Goal: Task Accomplishment & Management: Manage account settings

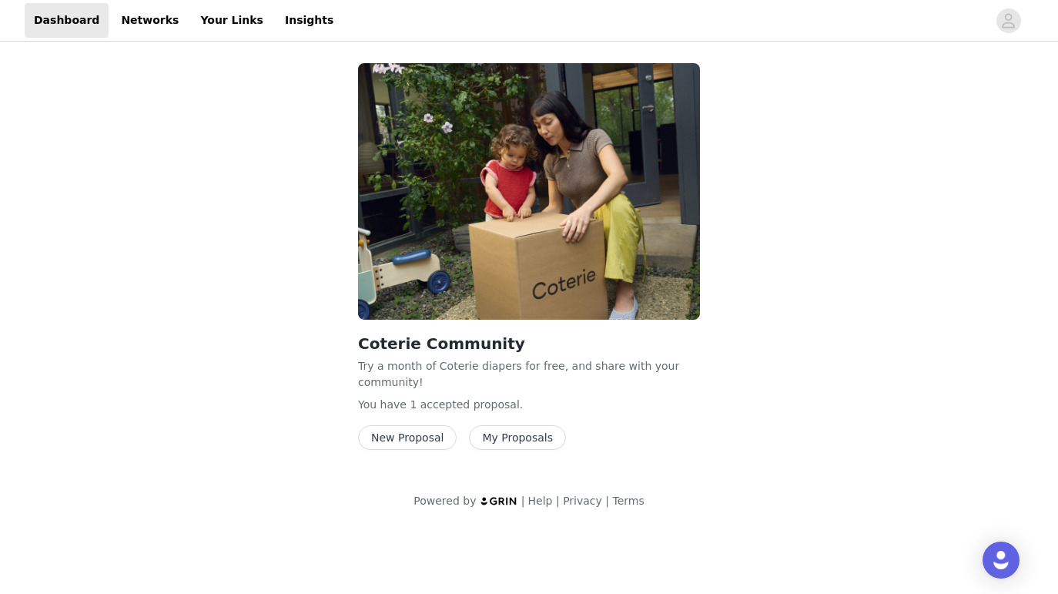
click at [537, 421] on div "Coterie Community Try a month of Coterie diapers for free, and share with your …" at bounding box center [529, 391] width 342 height 118
click at [533, 435] on button "My Proposals" at bounding box center [517, 437] width 97 height 25
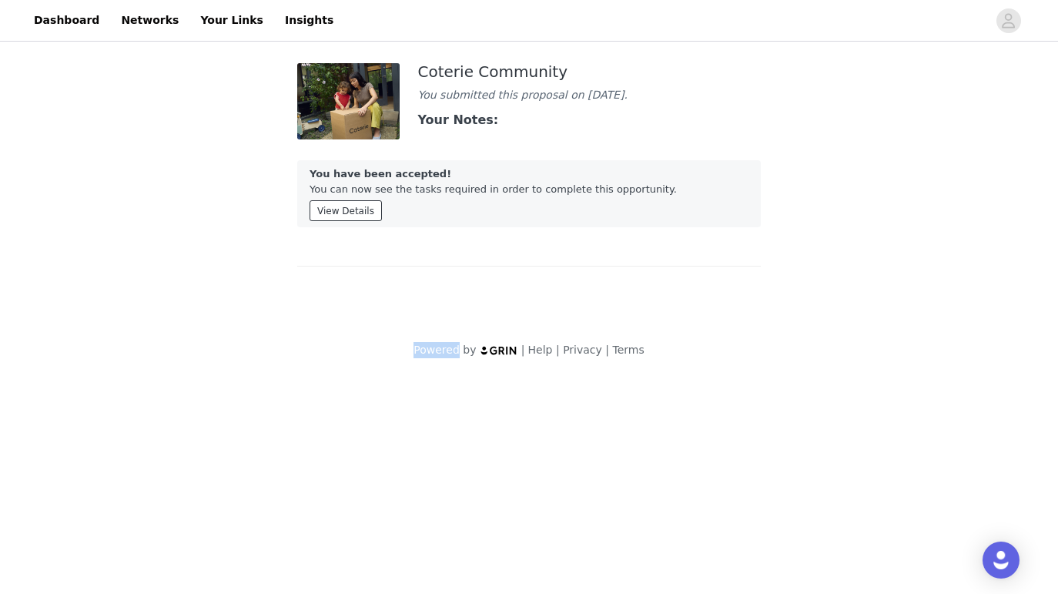
click at [342, 221] on button "View Details" at bounding box center [345, 210] width 72 height 21
click at [342, 220] on button "View Details" at bounding box center [345, 210] width 72 height 21
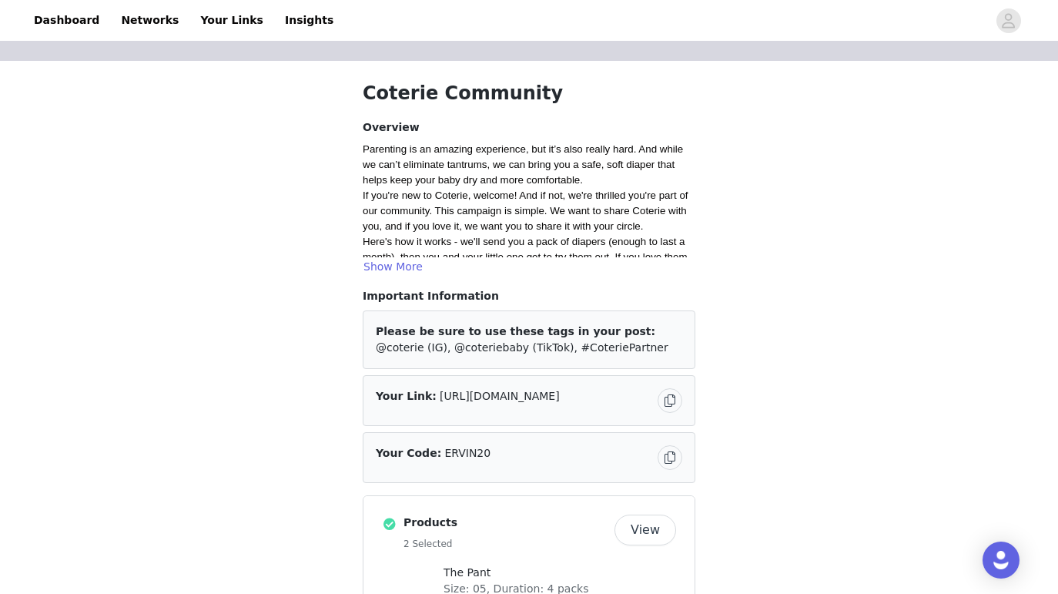
scroll to position [30, 0]
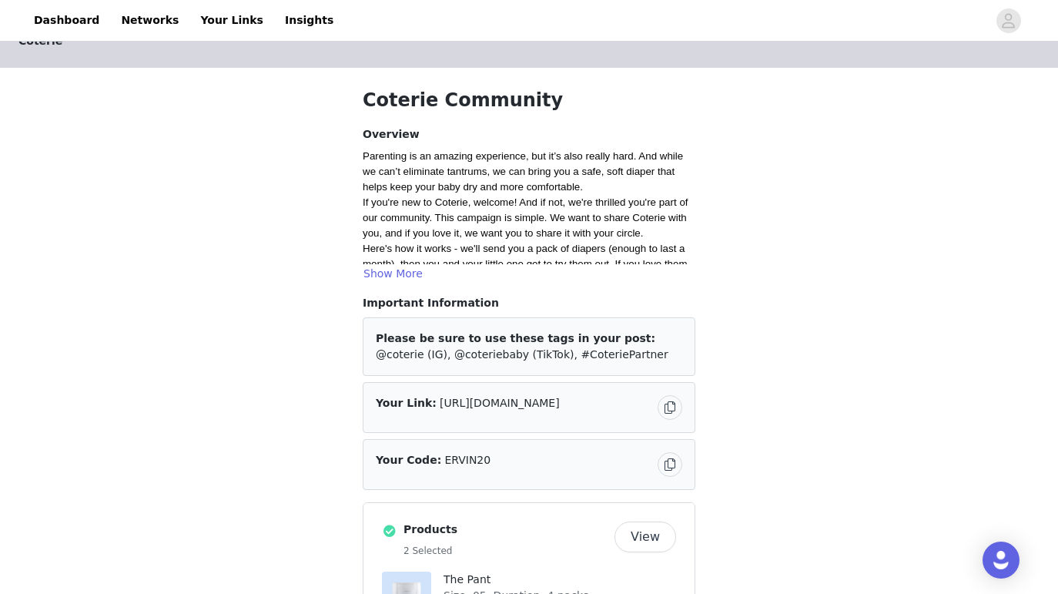
click at [405, 274] on button "Show More" at bounding box center [393, 273] width 61 height 18
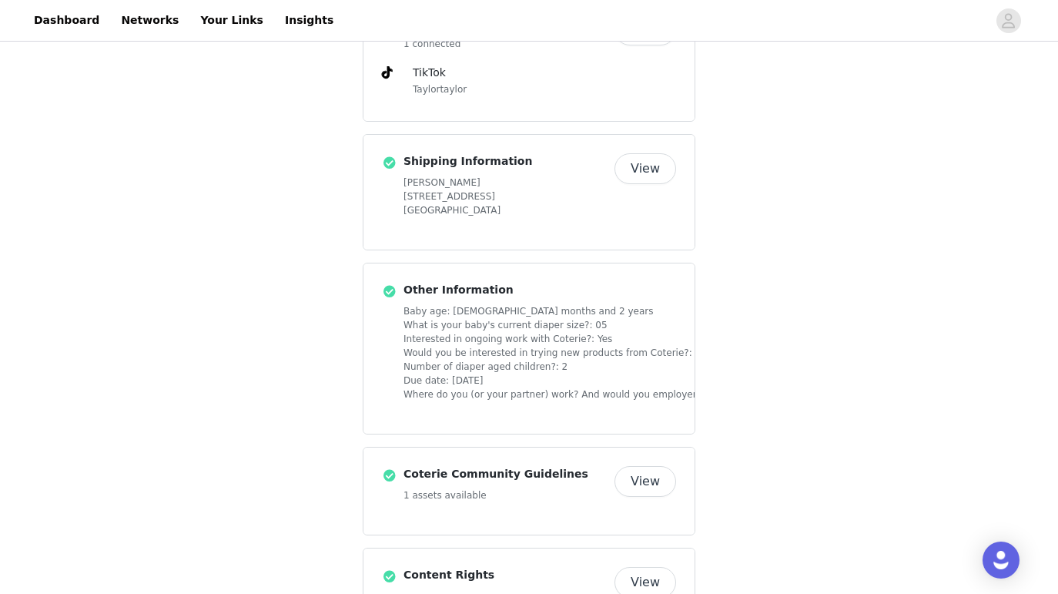
scroll to position [1111, 0]
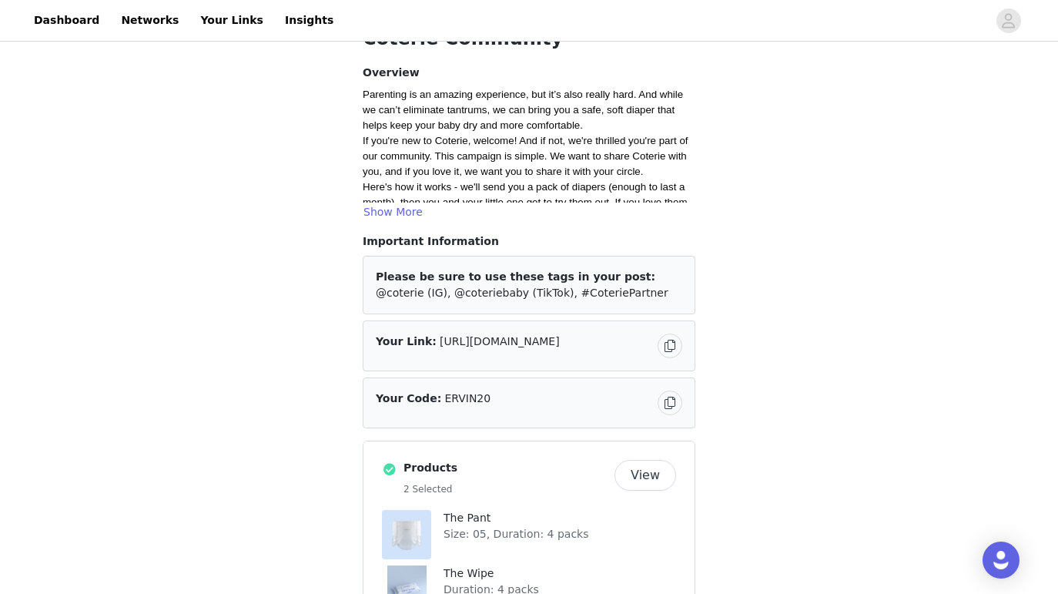
scroll to position [92, 0]
click at [391, 207] on button "Show More" at bounding box center [393, 211] width 61 height 18
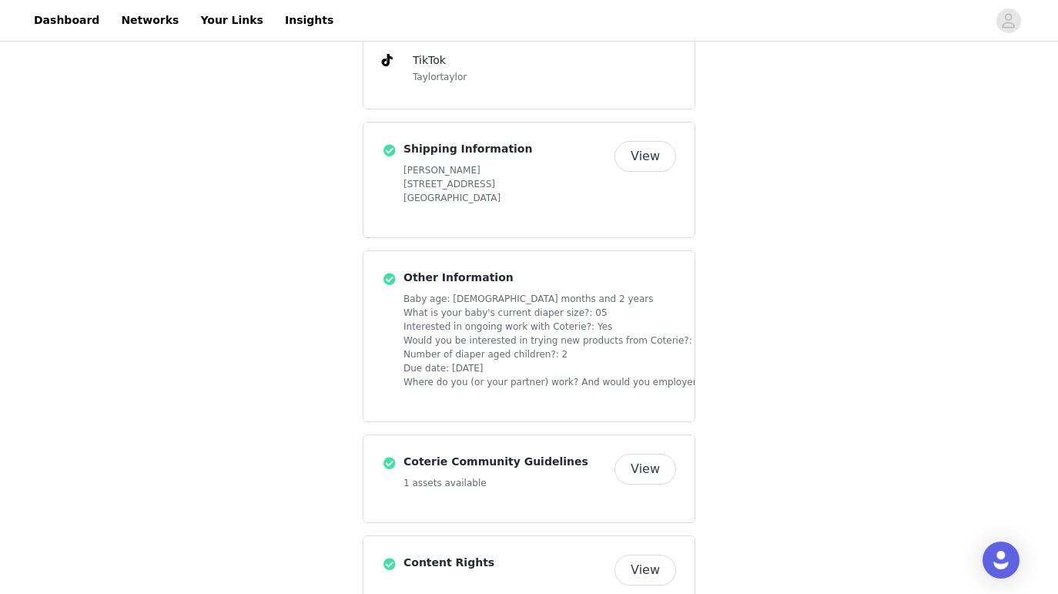
scroll to position [1111, 0]
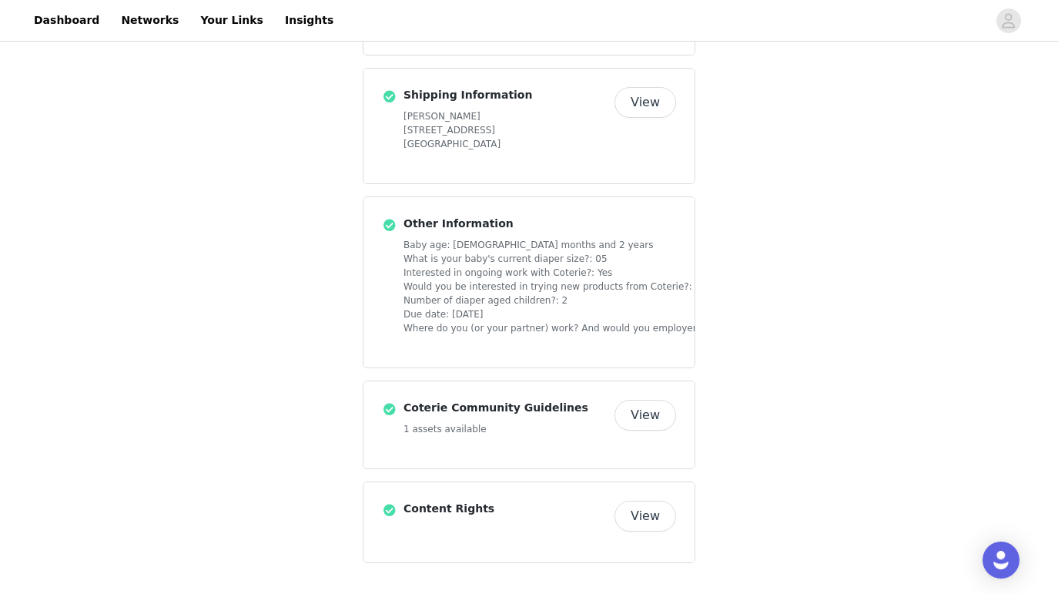
click at [647, 413] on button "View" at bounding box center [645, 415] width 62 height 31
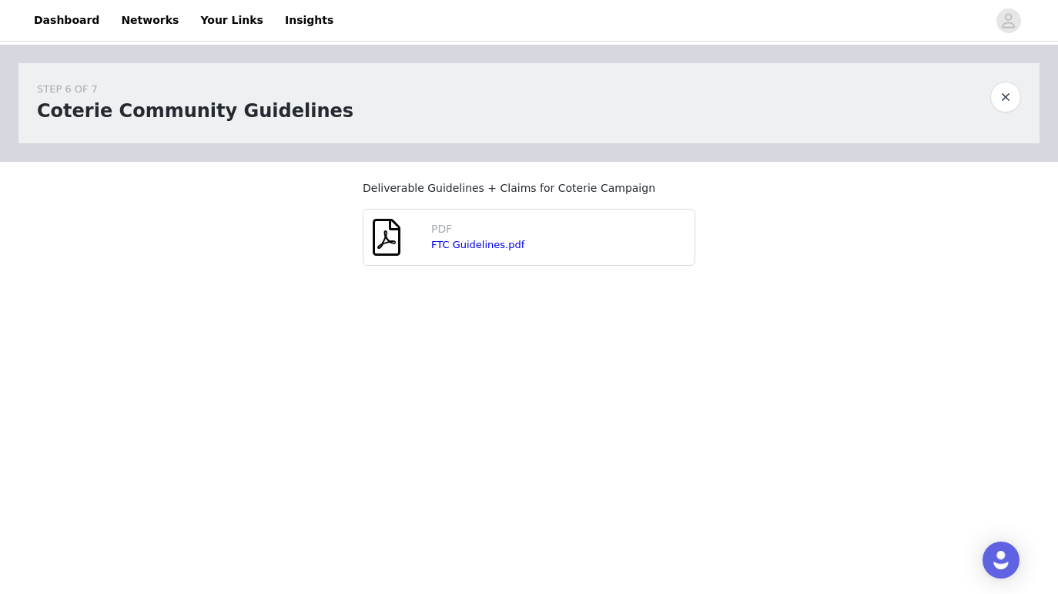
click at [175, 97] on h1 "Coterie Community Guidelines" at bounding box center [195, 111] width 316 height 28
click at [1006, 94] on button "button" at bounding box center [1005, 97] width 31 height 31
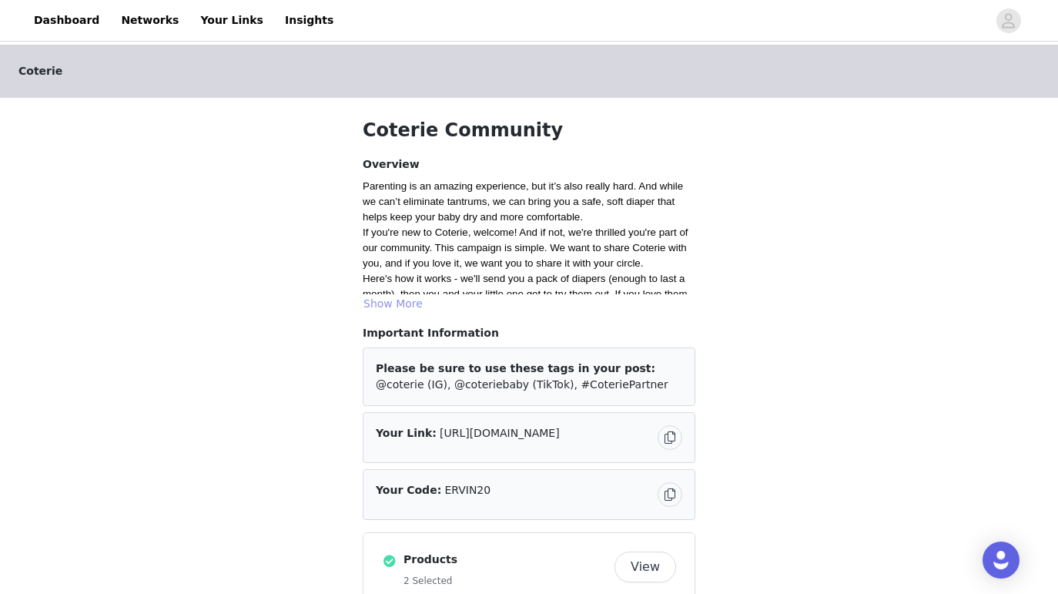
click at [391, 296] on button "Show More" at bounding box center [393, 303] width 61 height 18
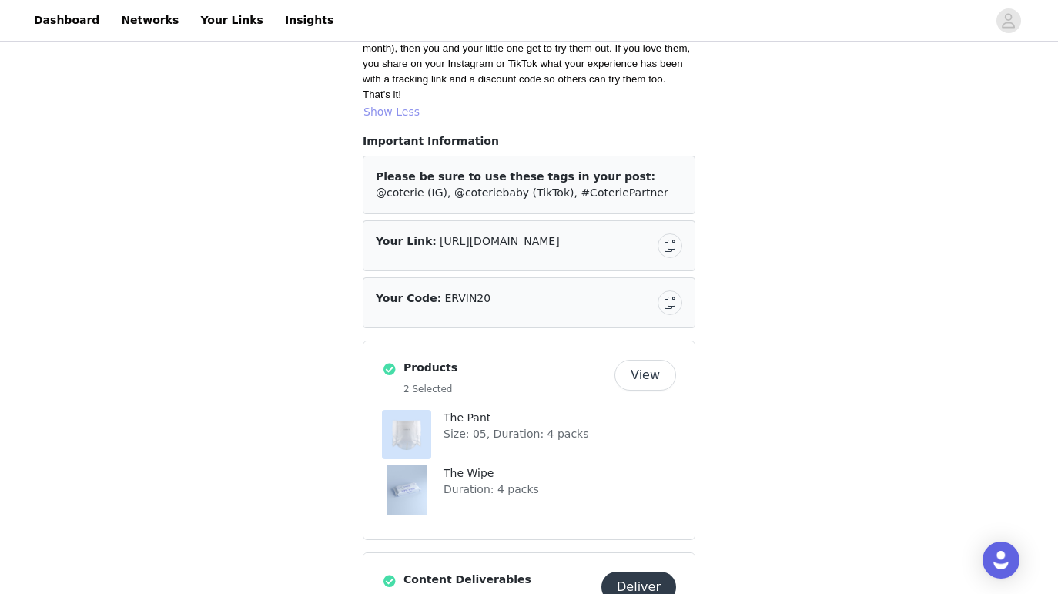
scroll to position [159, 0]
